Goal: Obtain resource: Obtain resource

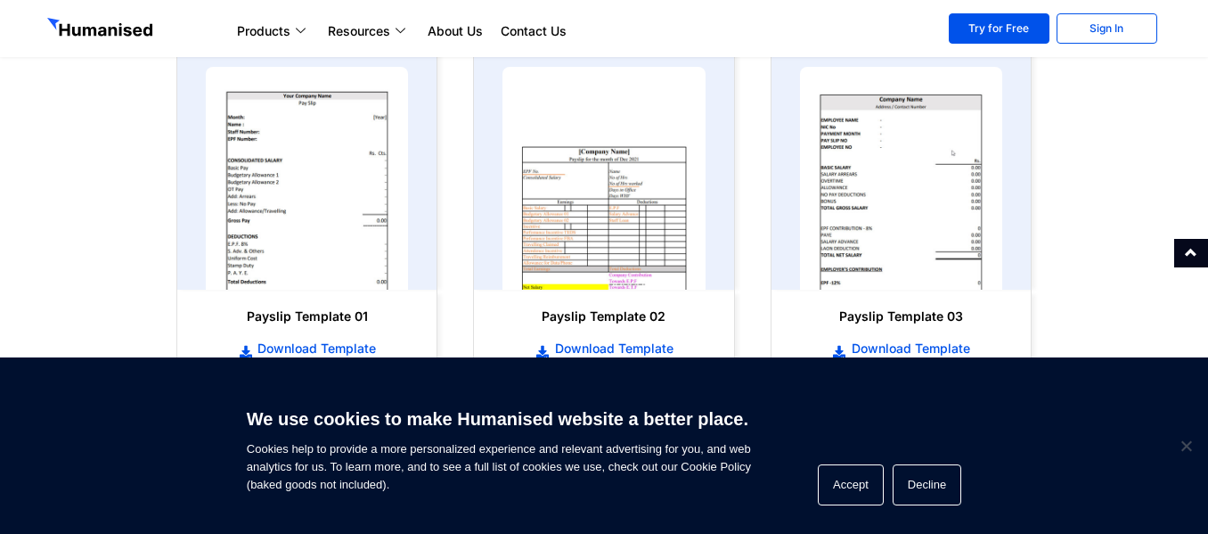
scroll to position [855, 0]
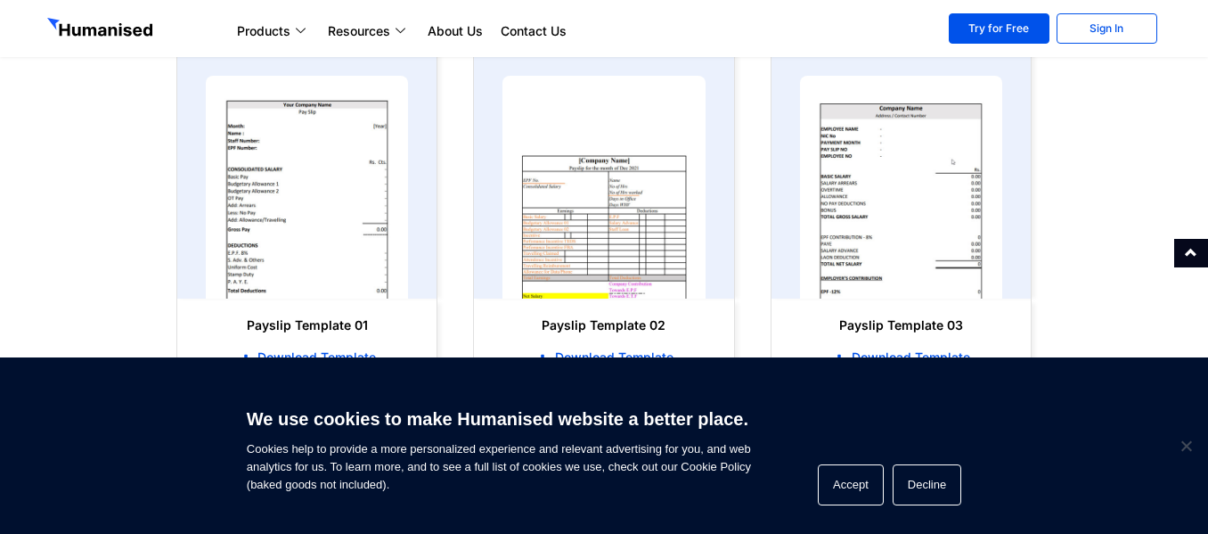
scroll to position [891, 0]
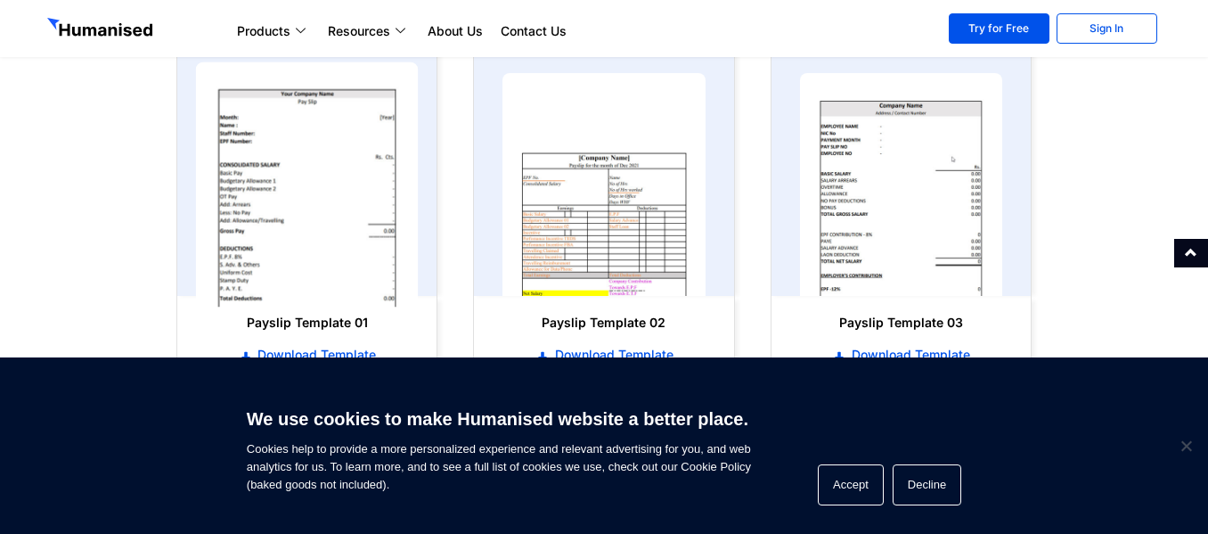
click at [317, 191] on img at bounding box center [307, 184] width 223 height 245
